Goal: Task Accomplishment & Management: Manage account settings

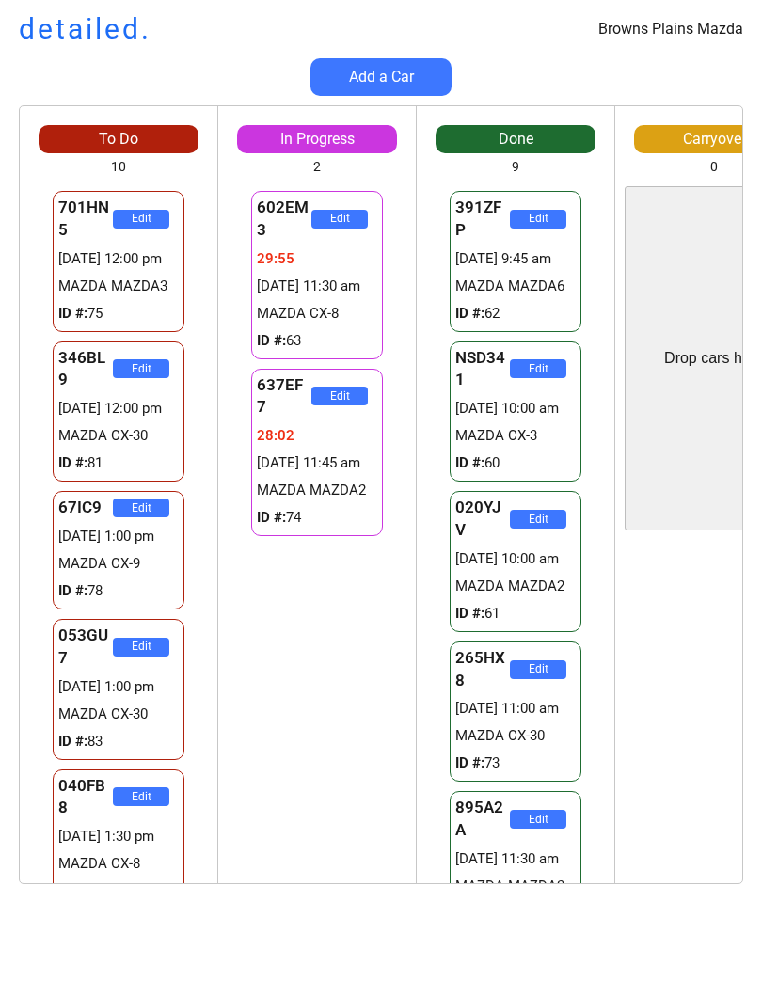
click at [140, 897] on div "To Do 10 Drop cars here 701HN5 Edit 29282462:58 [DATE] 12:00 pm MAZDA MAZDA3 ID…" at bounding box center [381, 504] width 762 height 798
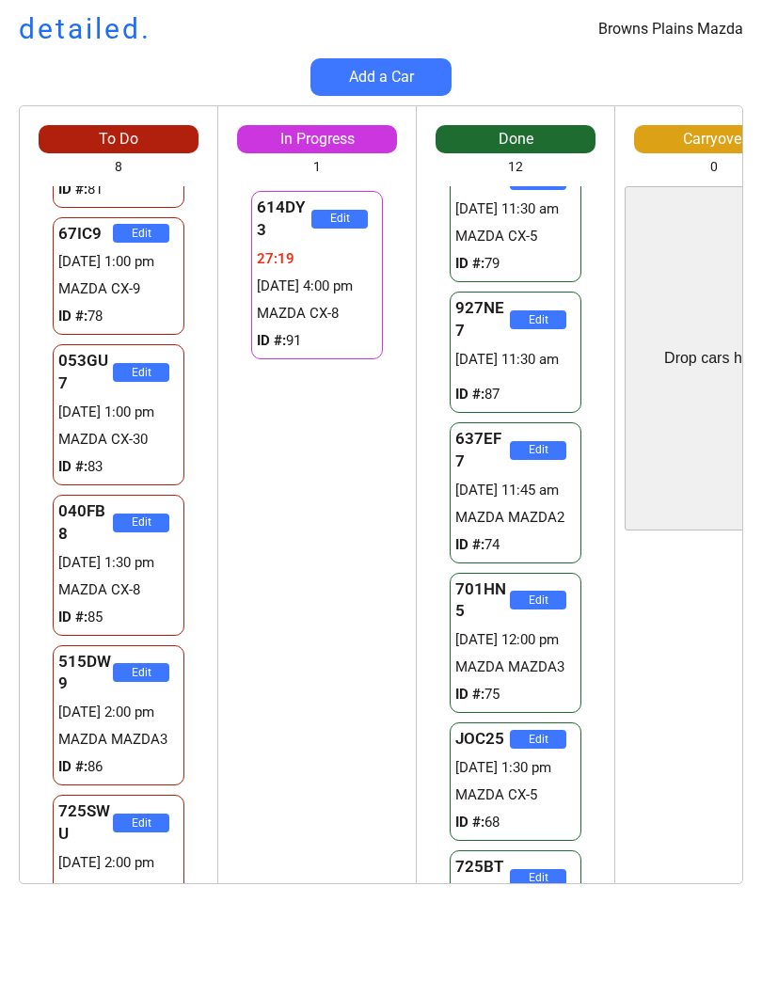
scroll to position [134, 0]
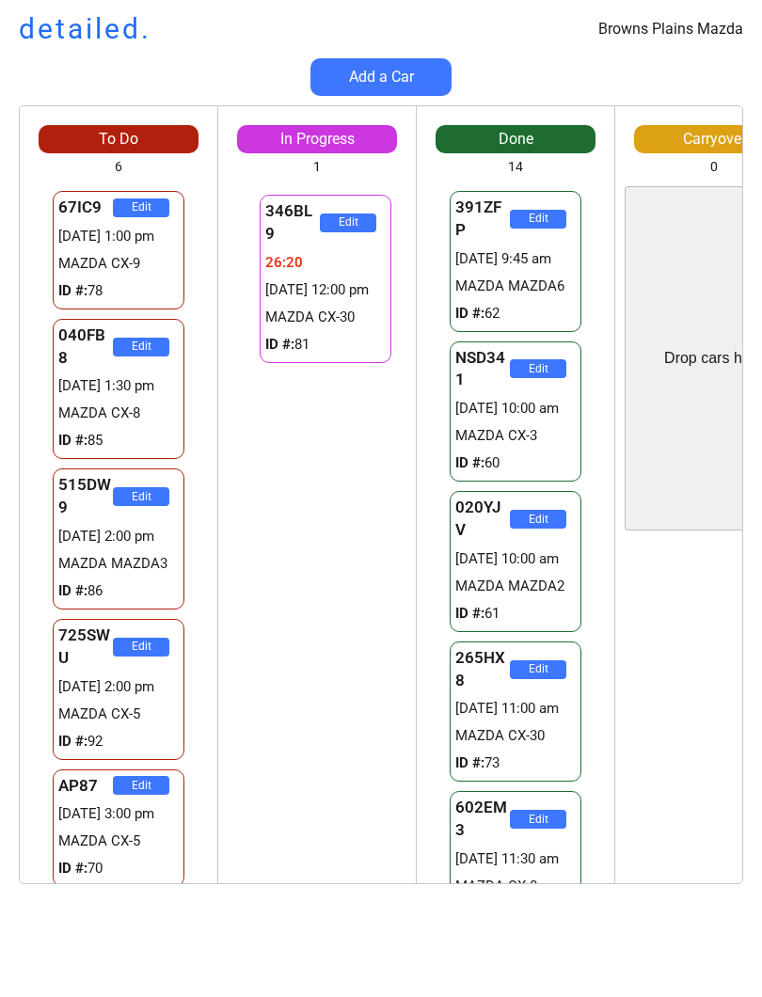
click at [349, 627] on div "346BL9 Edit 26:21 [DATE] 12:00 pm MAZDA CX-30 ID #: 81 053GU7 Edit 29:58 [DATE]…" at bounding box center [316, 534] width 197 height 697
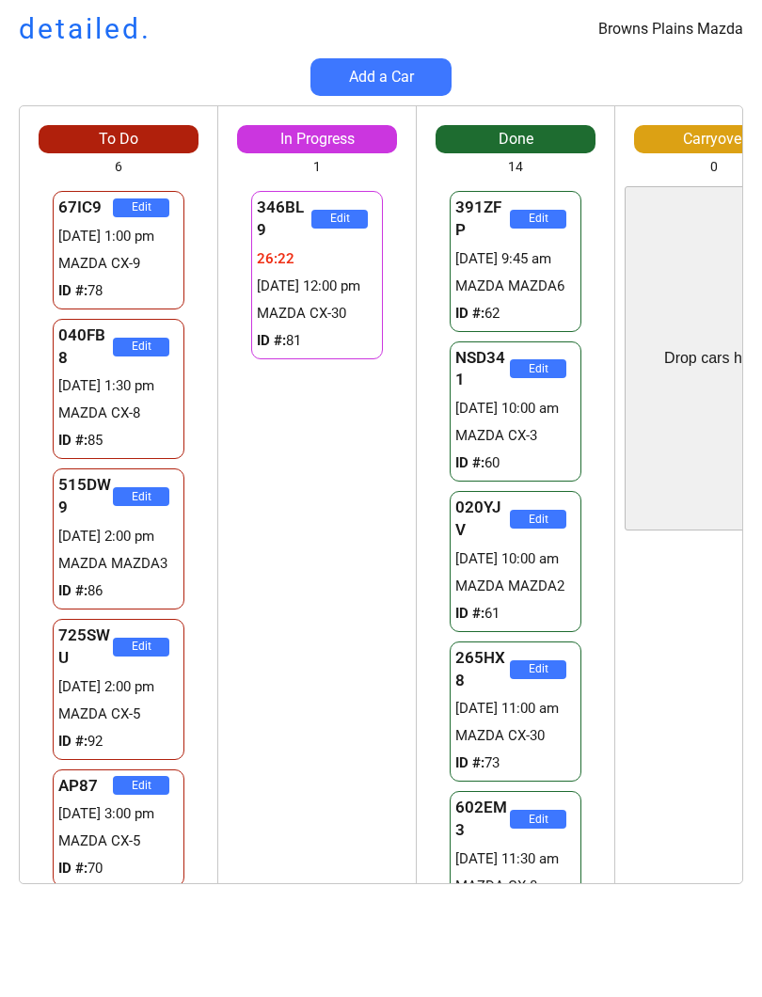
click at [268, 669] on div "346BL9 Edit 26:22 04/09 12:00 pm MAZDA CX-30 ID #: 81 053GU7 Edit 29:59 04/09 1…" at bounding box center [316, 534] width 197 height 697
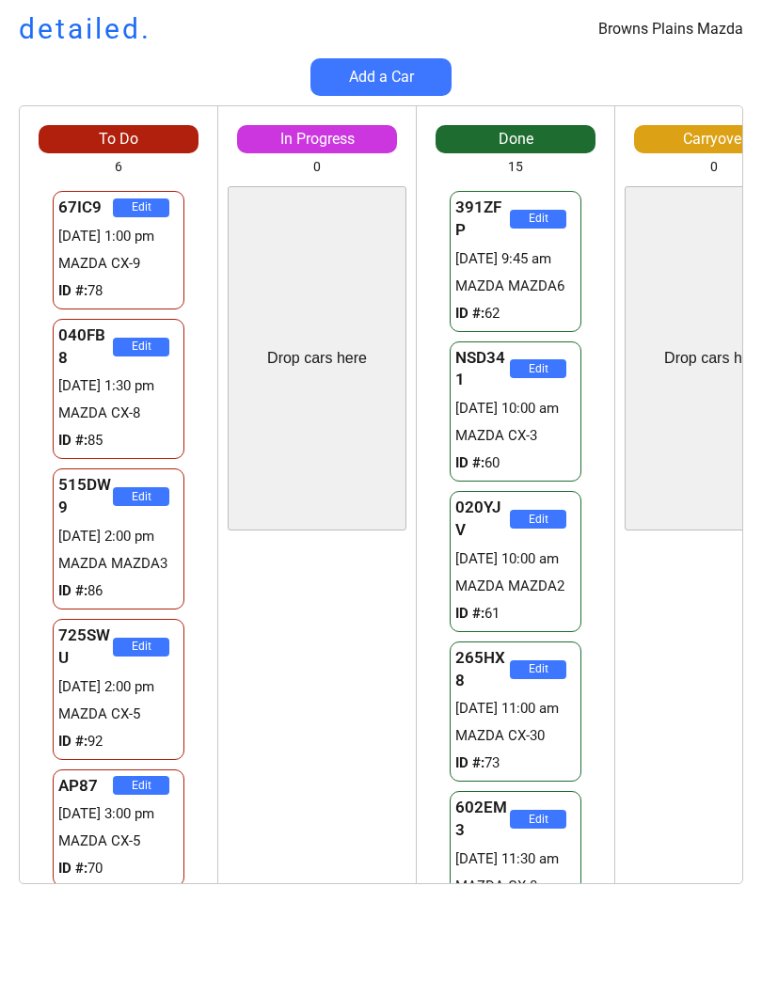
click at [292, 600] on div "346BL9 Edit 26:25 04/09 12:00 pm MAZDA CX-30 ID #: 81 053GU7 Edit 30:03 04/09 1…" at bounding box center [316, 712] width 197 height 344
click at [347, 764] on div "346BL9 Edit 47:50 04/09 12:00 pm MAZDA CX-30 ID #: 81 053GU7 Edit 51:27 04/09 1…" at bounding box center [316, 712] width 197 height 344
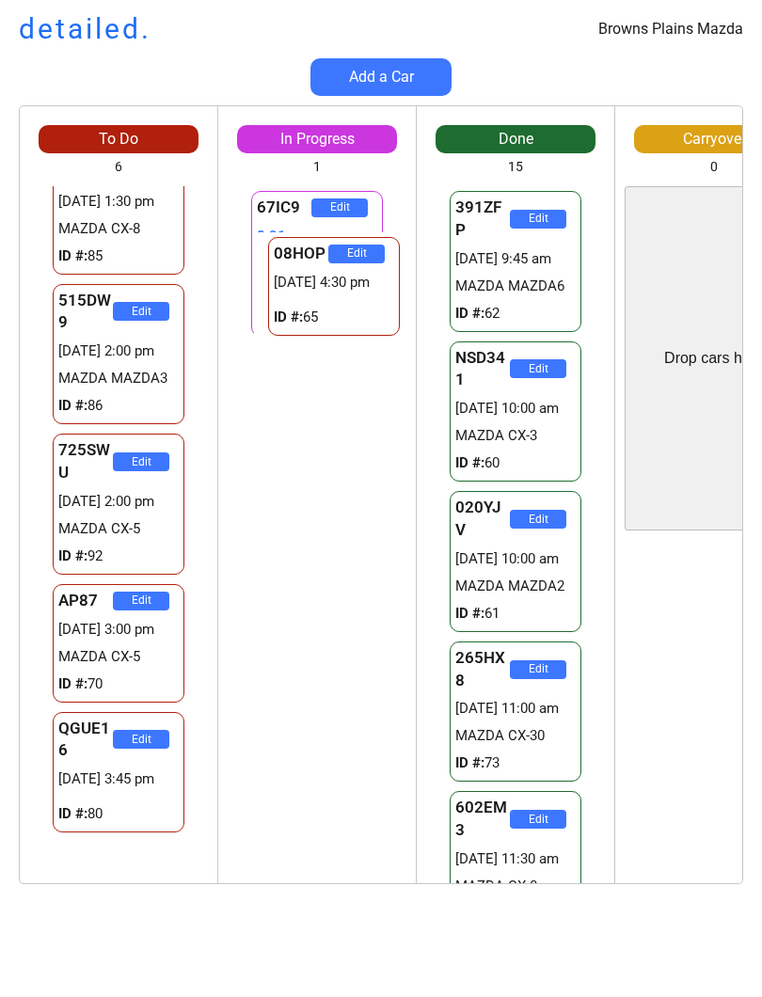
scroll to position [5, 0]
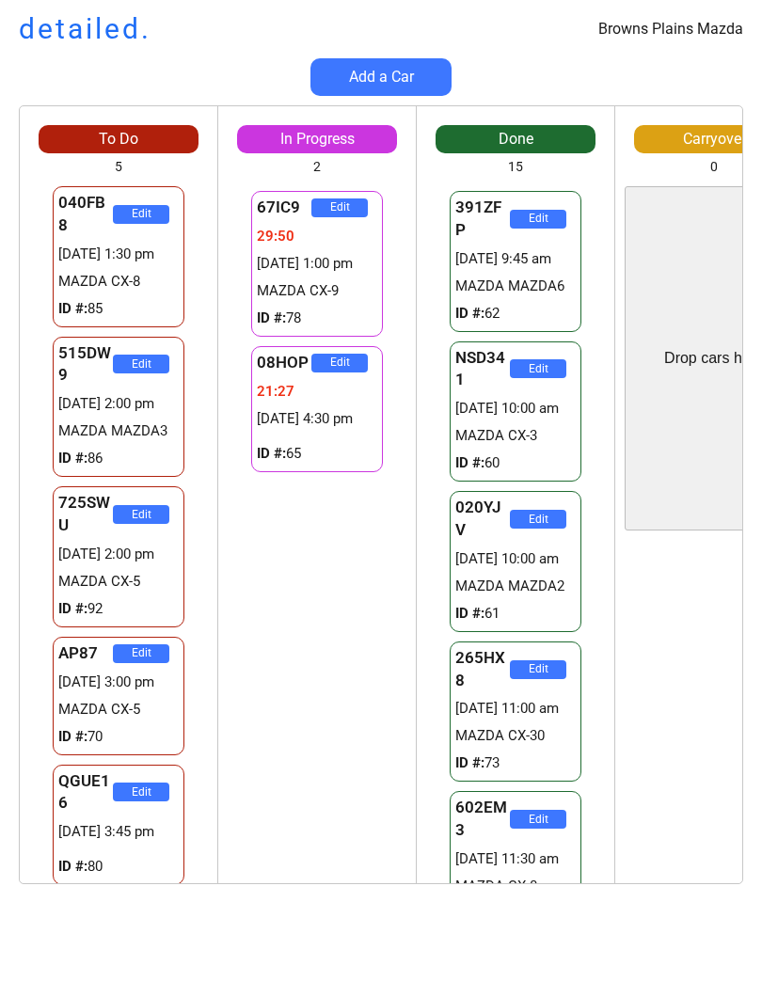
click at [342, 779] on div "67IC9 Edit 29:50 04/09 1:00 pm MAZDA CX-9 ID #: 78 08HOP Edit 21:27 04/09 4:30 …" at bounding box center [316, 534] width 197 height 697
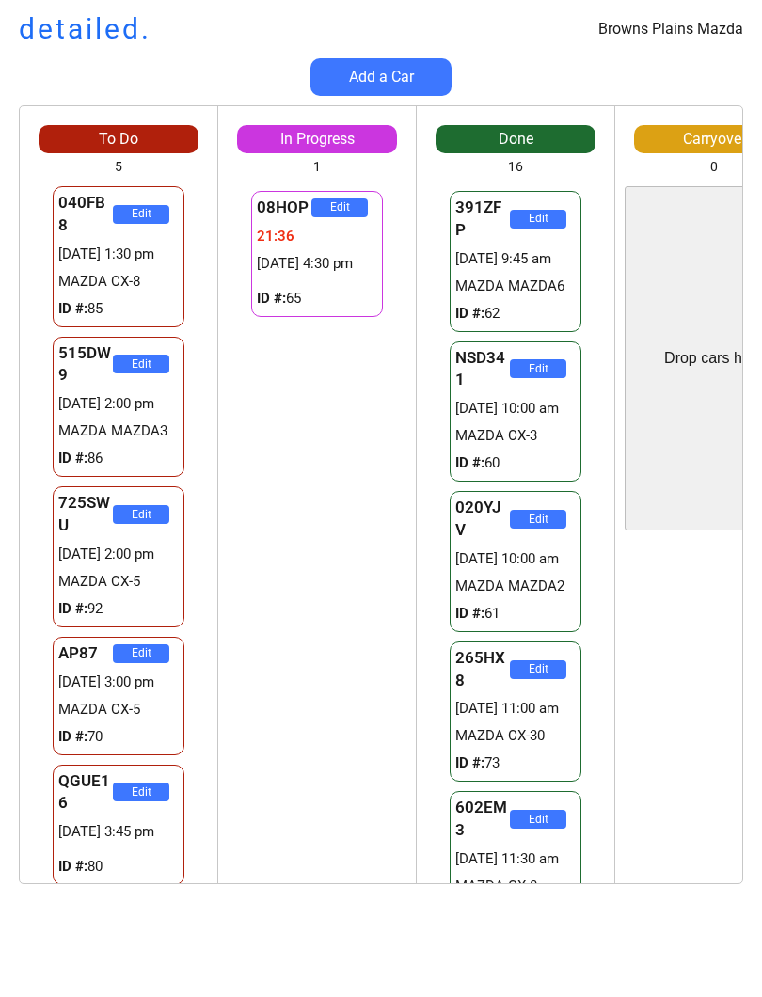
scroll to position [0, 0]
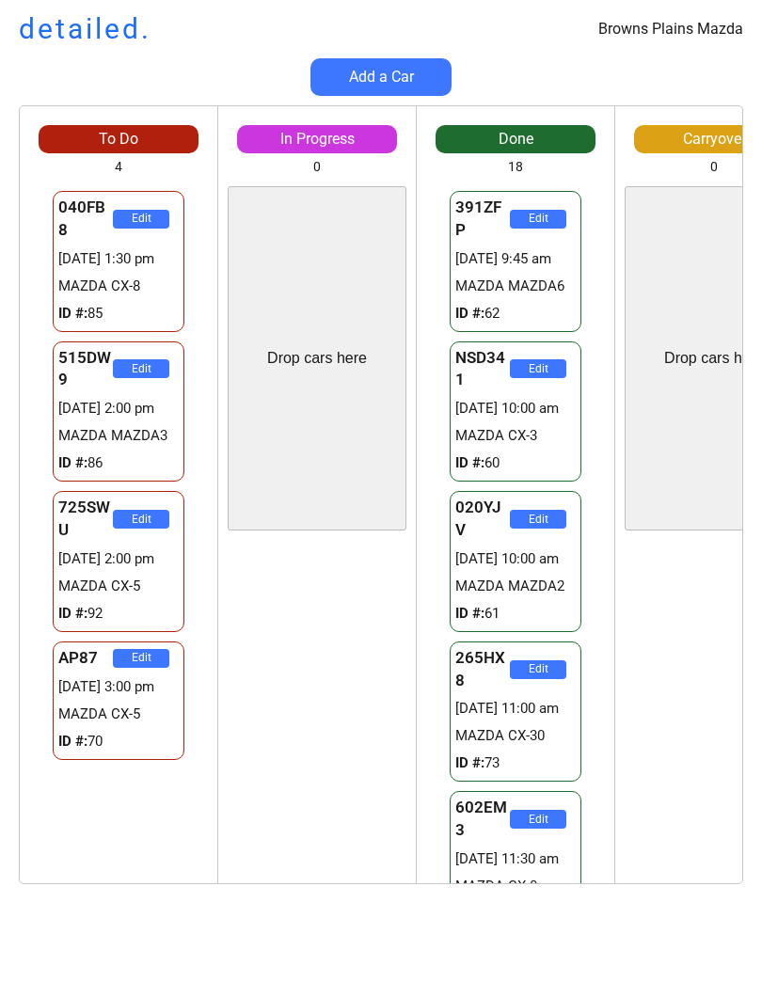
click at [354, 622] on div "QGUE16 Edit 25:42 04/09 3:45 pm ID #: 80 08HOP Edit 47:21 04/09 4:30 pm ID #: 65" at bounding box center [316, 712] width 197 height 344
click at [355, 634] on div "QGUE16 Edit 25:42 04/09 3:45 pm ID #: 80 08HOP Edit 47:22 04/09 4:30 pm ID #: 65" at bounding box center [316, 712] width 197 height 344
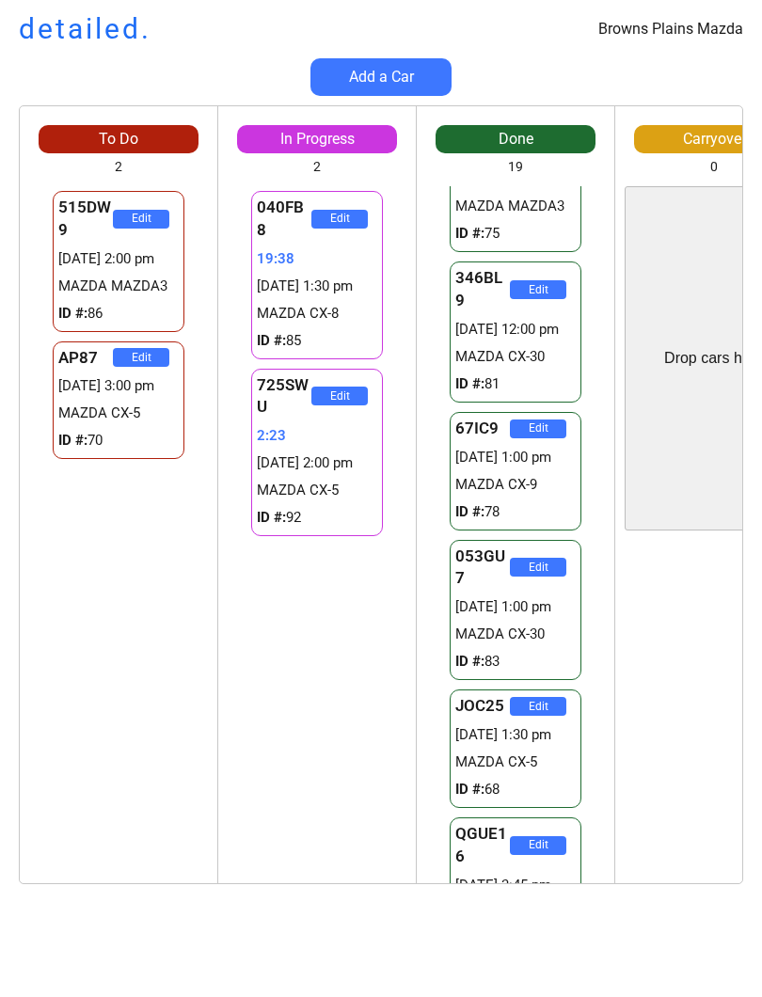
click at [13, 990] on div "Browns Plains Mazda detailed. Add a Car To Do 2 Drop cars here 515DW9 Edit 2928…" at bounding box center [381, 498] width 762 height 997
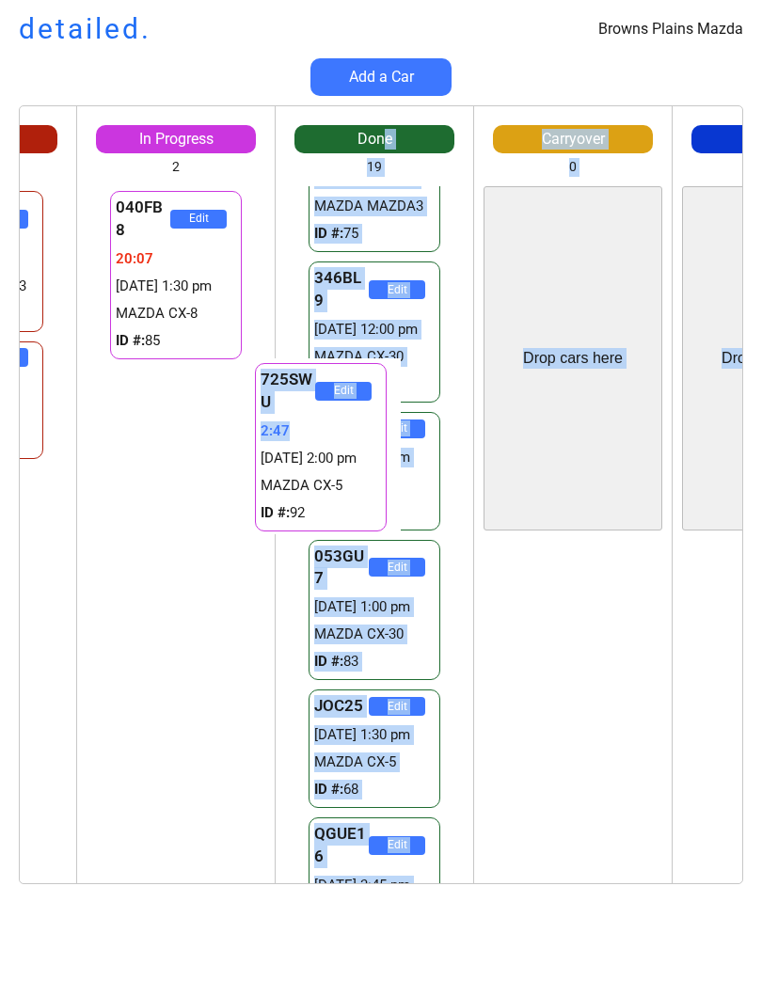
scroll to position [0, 103]
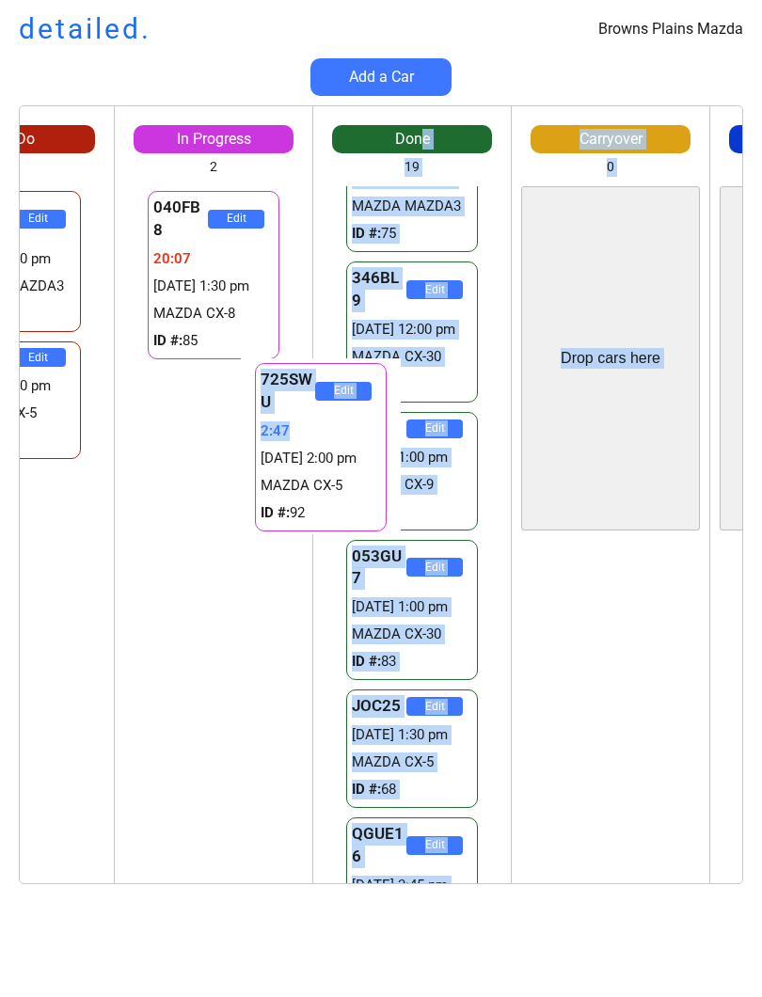
click at [217, 669] on div "040FB8 Edit 20:07 04/09 1:30 pm MAZDA CX-8 ID #: 85 725SWU Edit 2:52 04/09 2:00…" at bounding box center [213, 534] width 197 height 697
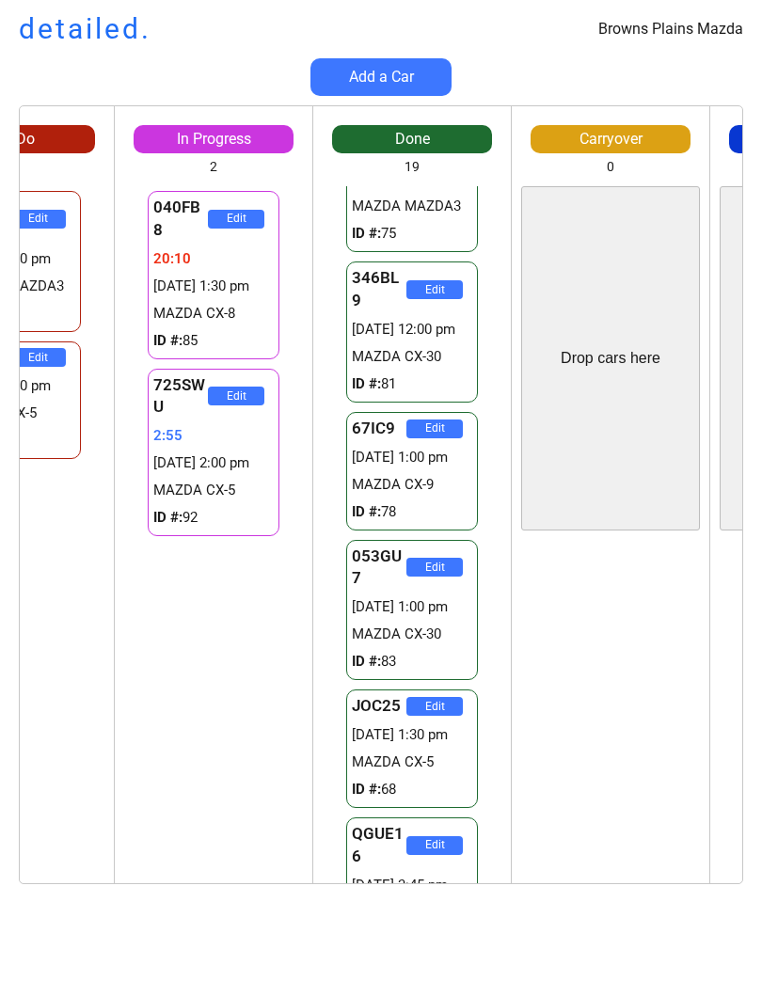
click at [223, 624] on div "040FB8 Edit 20:10 04/09 1:30 pm MAZDA CX-8 ID #: 85 725SWU Edit 2:55 04/09 2:00…" at bounding box center [213, 534] width 197 height 697
